Goal: Answer question/provide support

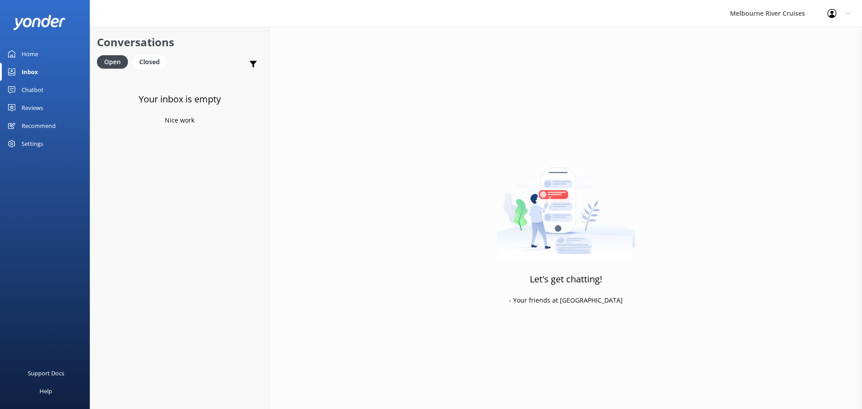
click at [146, 62] on div "Closed" at bounding box center [149, 61] width 34 height 13
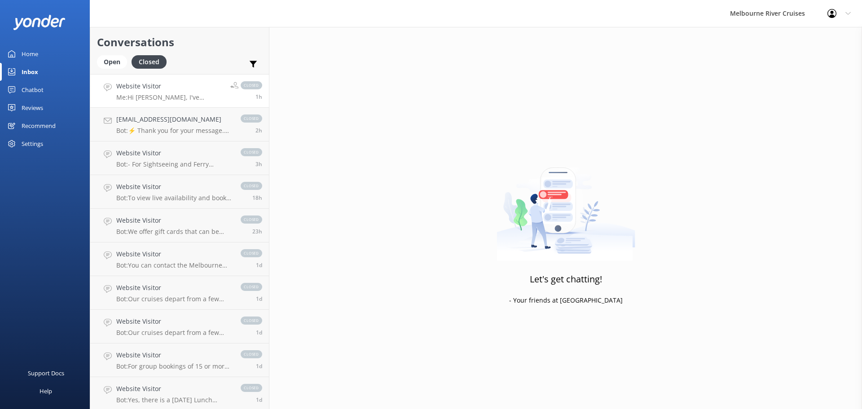
click at [135, 94] on p "Me: Hi [PERSON_NAME], I've updated one of your entries to the Entree Tasting Pl…" at bounding box center [169, 97] width 107 height 8
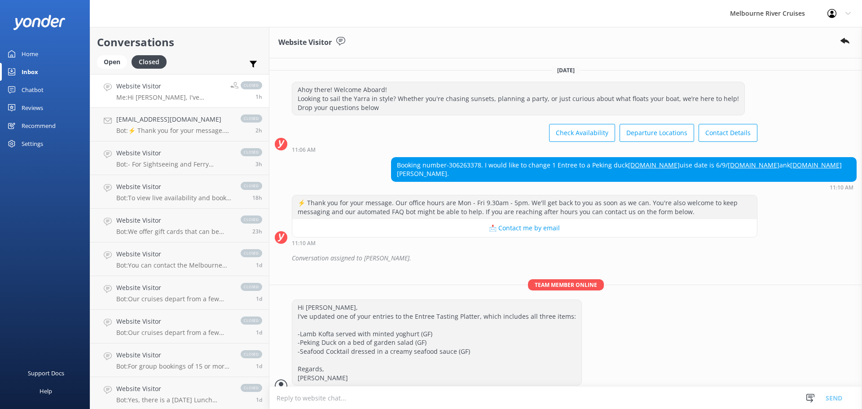
scroll to position [23, 0]
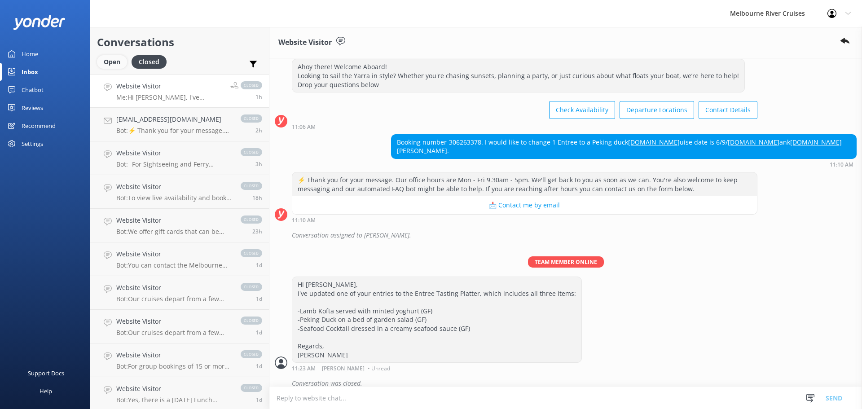
click at [108, 62] on div "Open" at bounding box center [112, 61] width 30 height 13
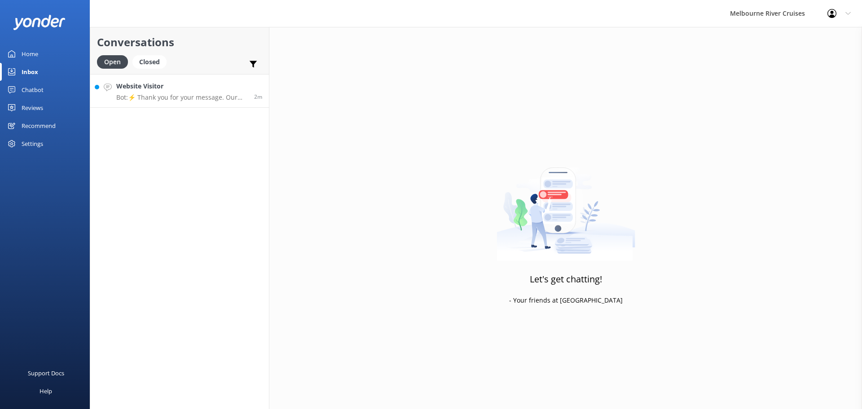
click at [149, 85] on h4 "Website Visitor" at bounding box center [181, 86] width 131 height 10
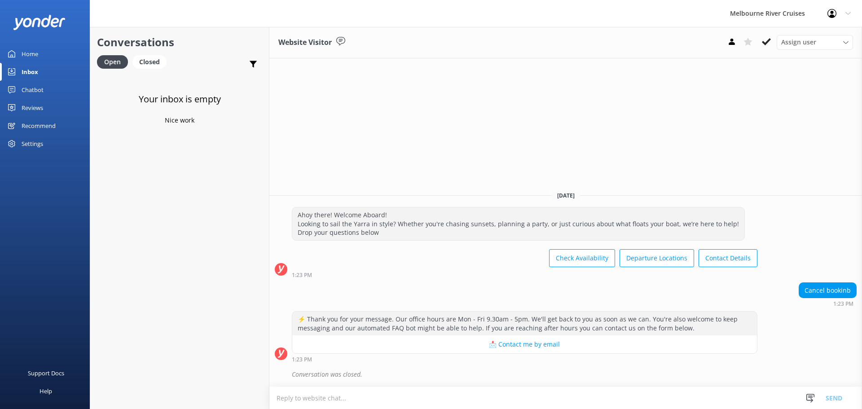
click at [526, 346] on button "📩 Contact me by email" at bounding box center [524, 345] width 465 height 18
click at [500, 345] on button "📩 Contact me by email" at bounding box center [524, 345] width 465 height 18
click at [30, 88] on div "Chatbot" at bounding box center [33, 90] width 22 height 18
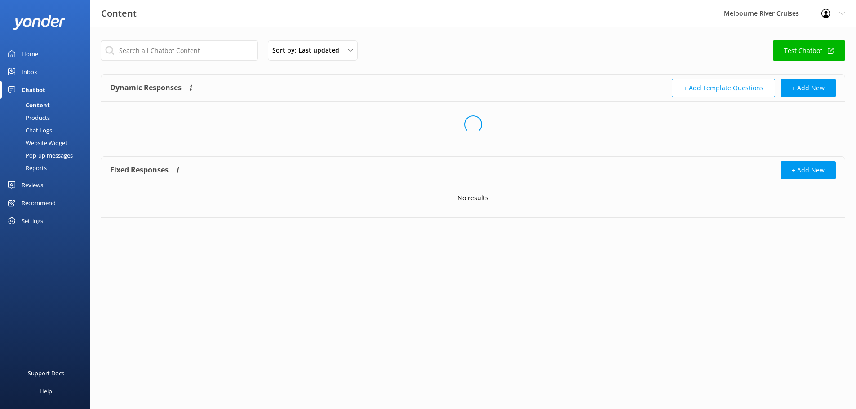
click at [28, 71] on div "Inbox" at bounding box center [30, 72] width 16 height 18
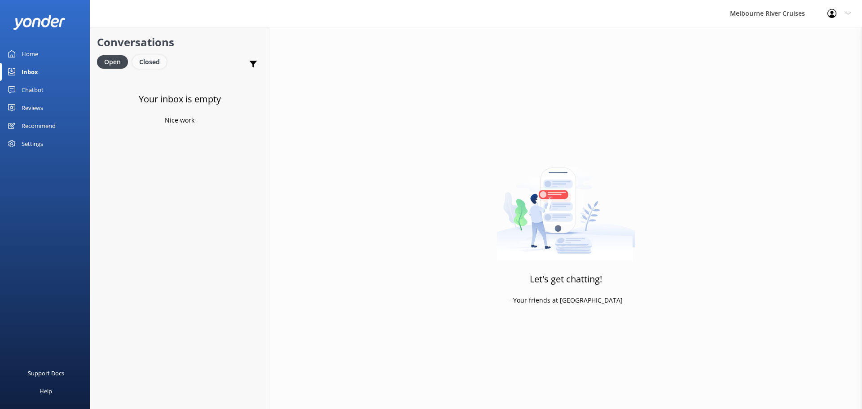
click at [153, 62] on div "Closed" at bounding box center [149, 61] width 34 height 13
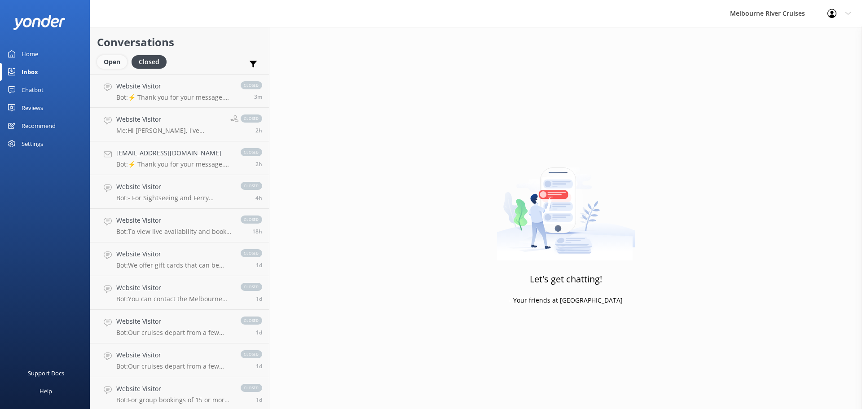
click at [111, 62] on div "Open" at bounding box center [112, 61] width 30 height 13
